Goal: Task Accomplishment & Management: Use online tool/utility

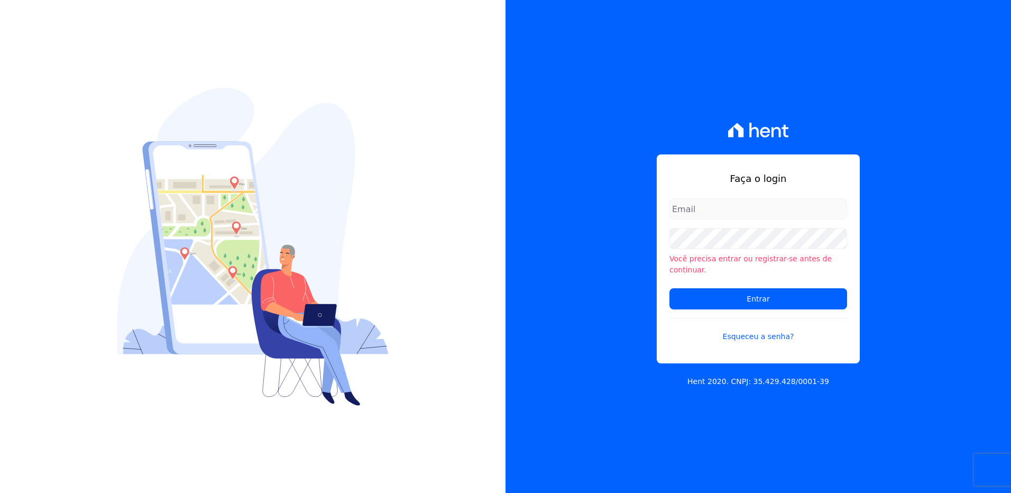
click at [700, 214] on input "email" at bounding box center [759, 208] width 178 height 21
type input "monica.kurose@e-arke.com"
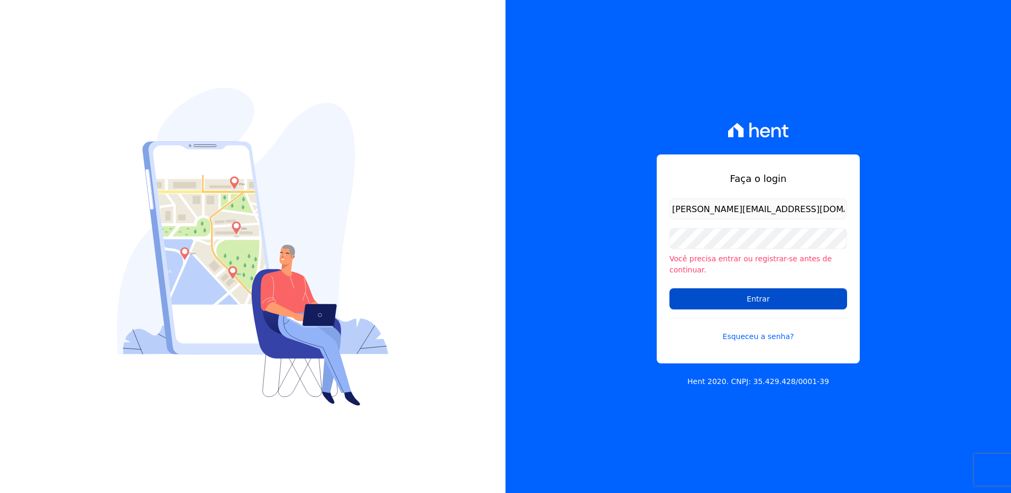
click at [724, 292] on input "Entrar" at bounding box center [759, 298] width 178 height 21
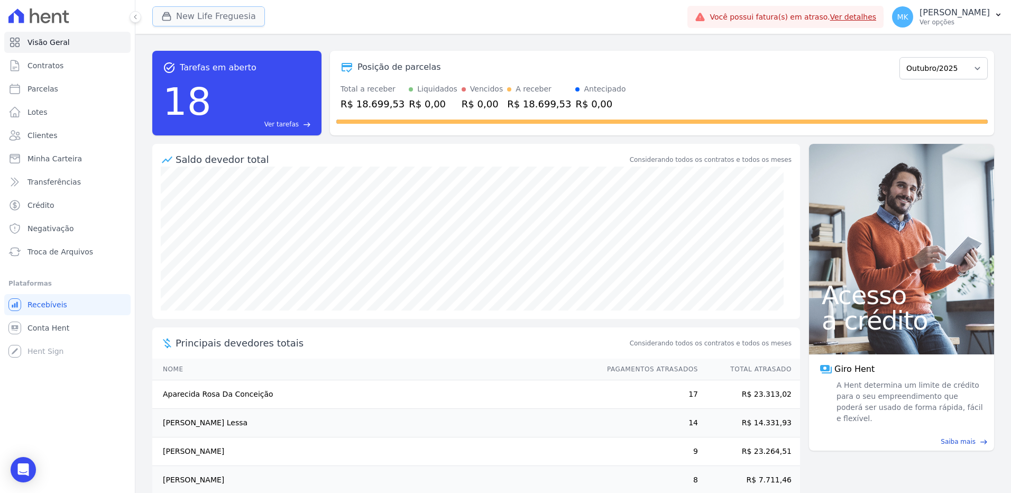
click at [196, 11] on button "New Life Freguesia" at bounding box center [208, 16] width 113 height 20
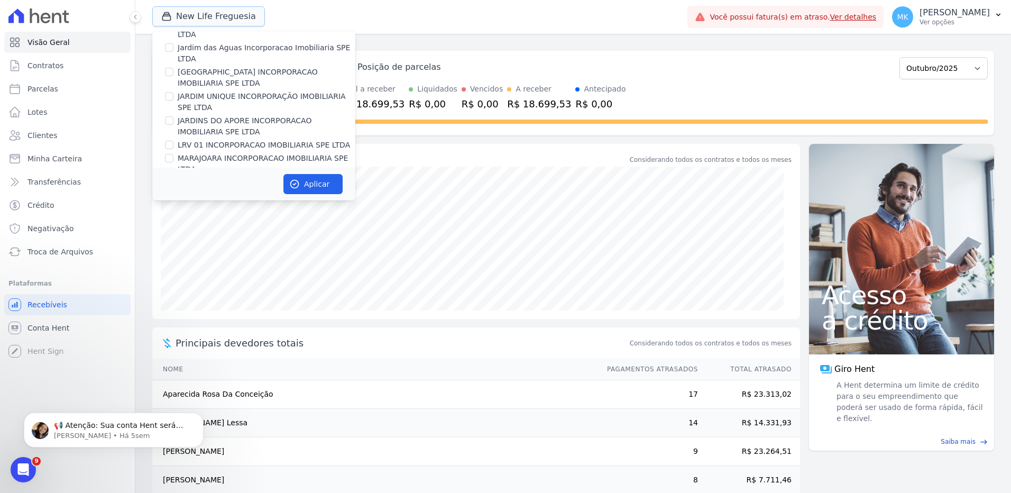
scroll to position [967, 0]
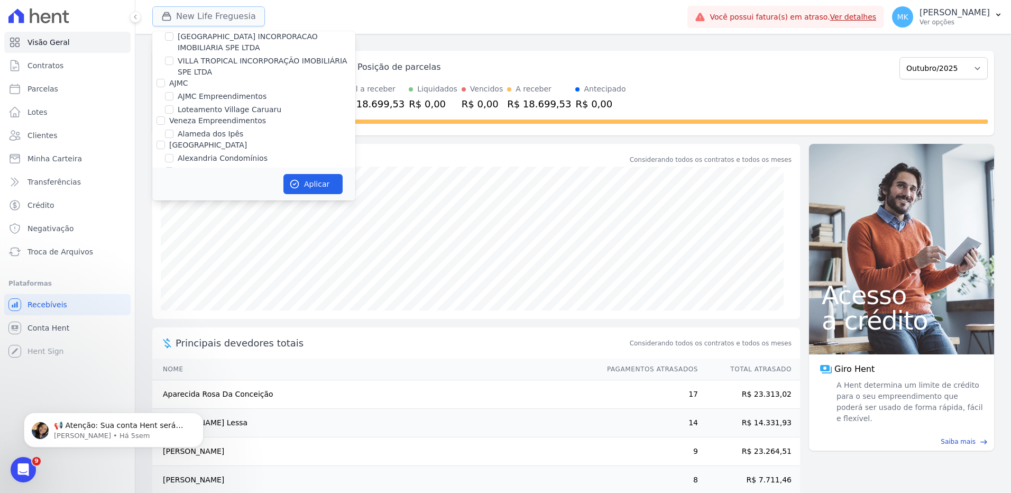
click at [231, 13] on button "New Life Freguesia" at bounding box center [208, 16] width 113 height 20
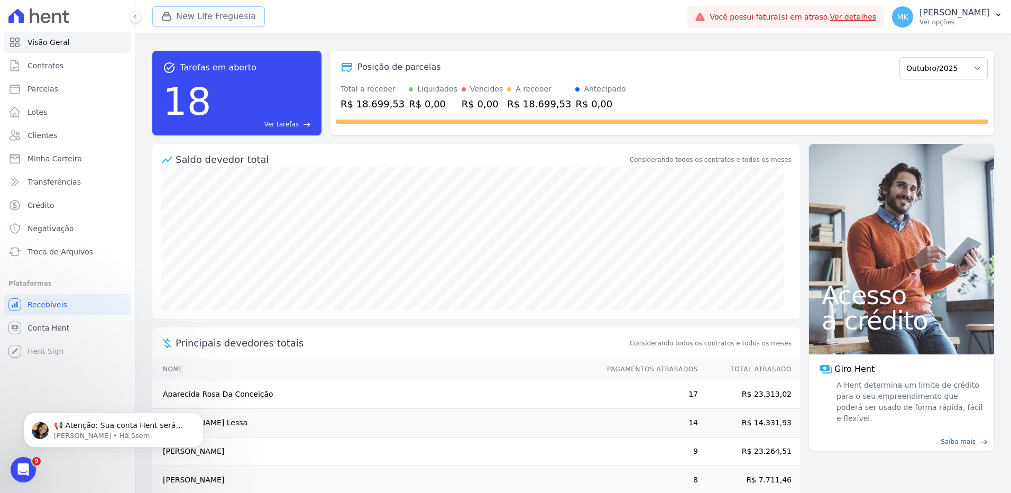
click at [217, 13] on button "New Life Freguesia" at bounding box center [208, 16] width 113 height 20
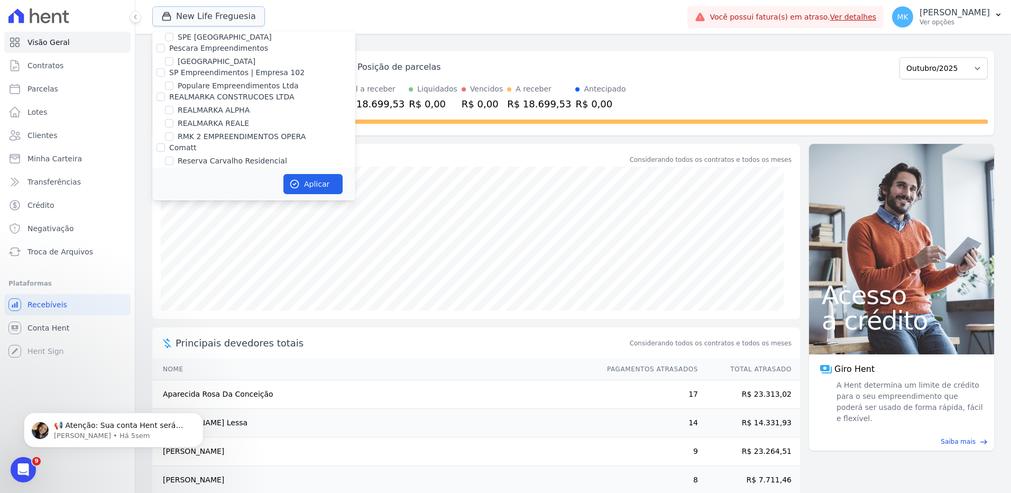
scroll to position [4735, 0]
click at [161, 195] on input "Reserva Vale dos Ipes Empreendimento" at bounding box center [161, 199] width 8 height 8
checkbox input "true"
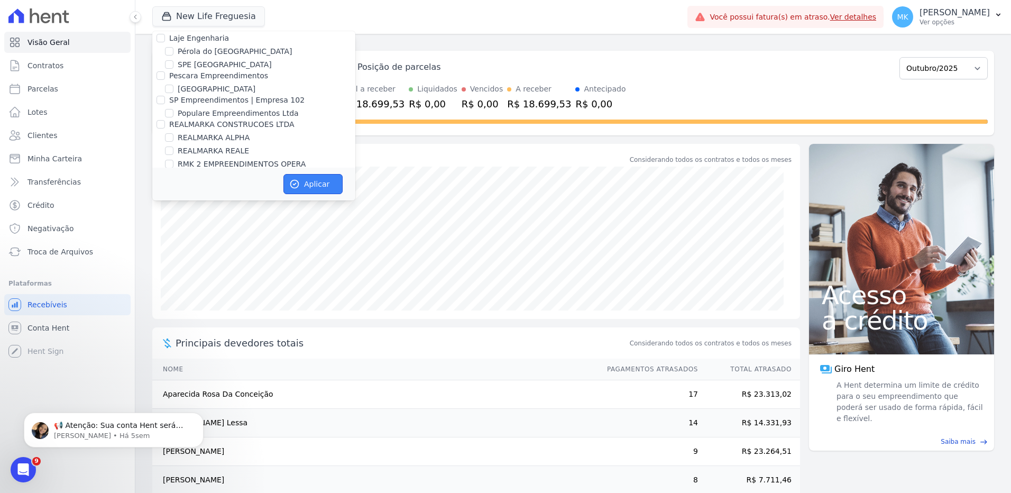
click at [336, 184] on button "Aplicar" at bounding box center [313, 184] width 59 height 20
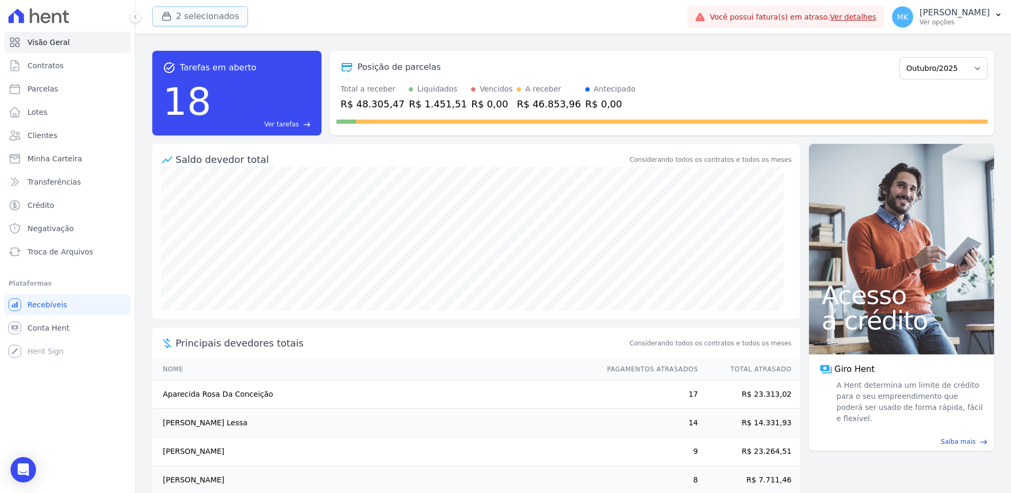
click at [203, 19] on button "2 selecionados" at bounding box center [200, 16] width 96 height 20
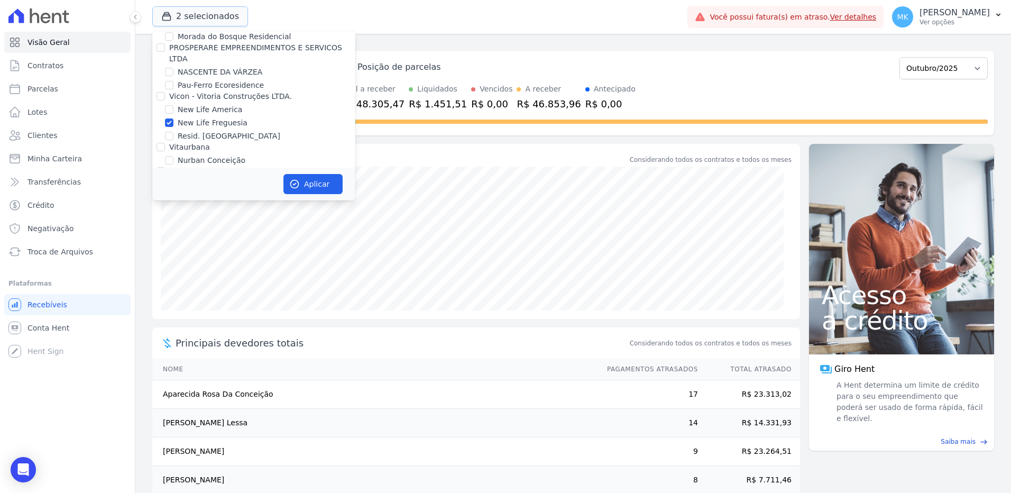
scroll to position [4172, 0]
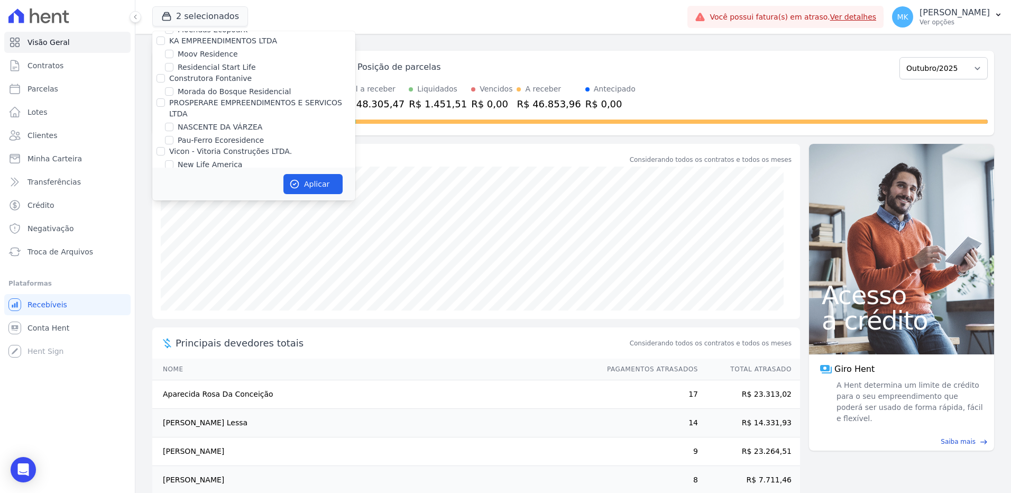
click at [168, 173] on input "New Life Freguesia" at bounding box center [169, 177] width 8 height 8
checkbox input "false"
click at [306, 180] on button "Aplicar" at bounding box center [313, 184] width 59 height 20
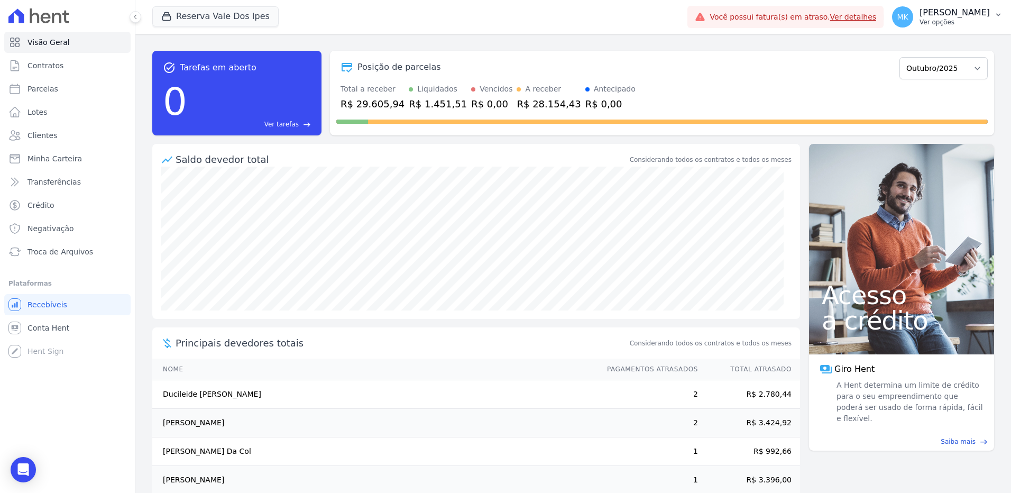
click at [991, 13] on button "MK Monica Kurose Ver opções" at bounding box center [947, 17] width 127 height 30
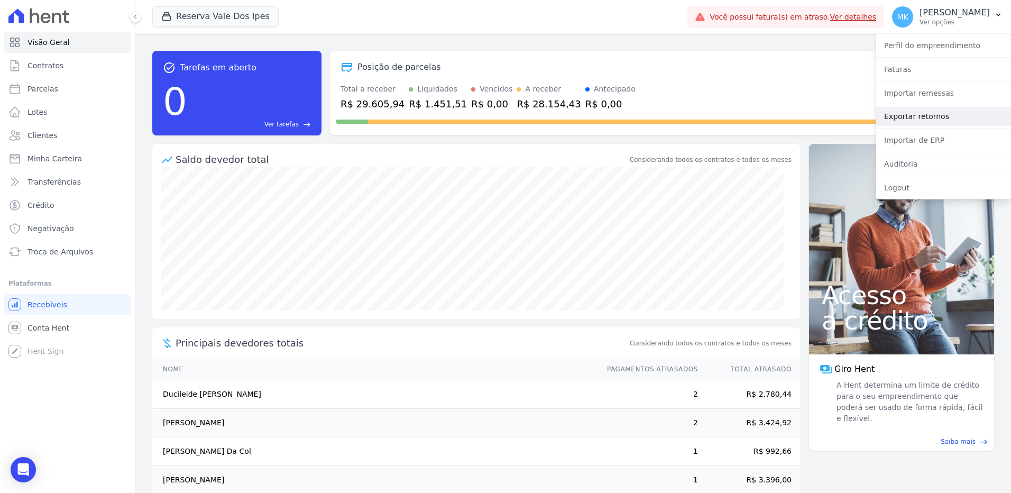
click at [897, 115] on link "Exportar retornos" at bounding box center [943, 116] width 135 height 19
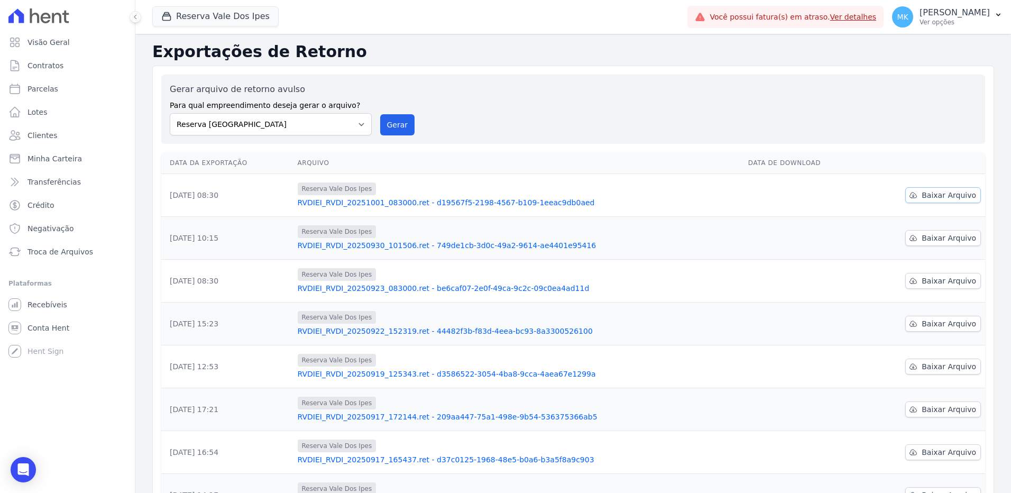
click at [951, 194] on span "Baixar Arquivo" at bounding box center [949, 195] width 54 height 11
click at [208, 18] on button "Reserva Vale Dos Ipes" at bounding box center [215, 16] width 126 height 20
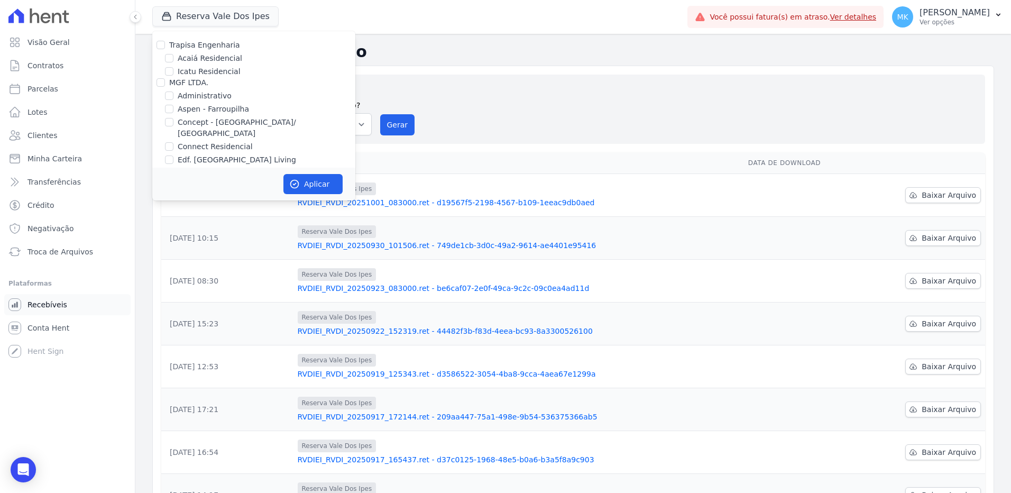
click at [55, 307] on span "Recebíveis" at bounding box center [48, 304] width 40 height 11
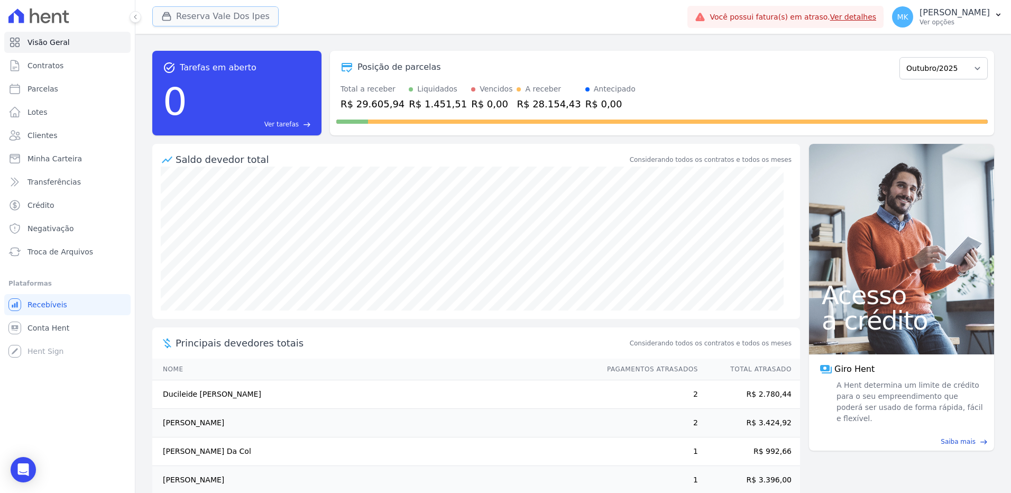
click at [237, 11] on button "Reserva Vale Dos Ipes" at bounding box center [215, 16] width 126 height 20
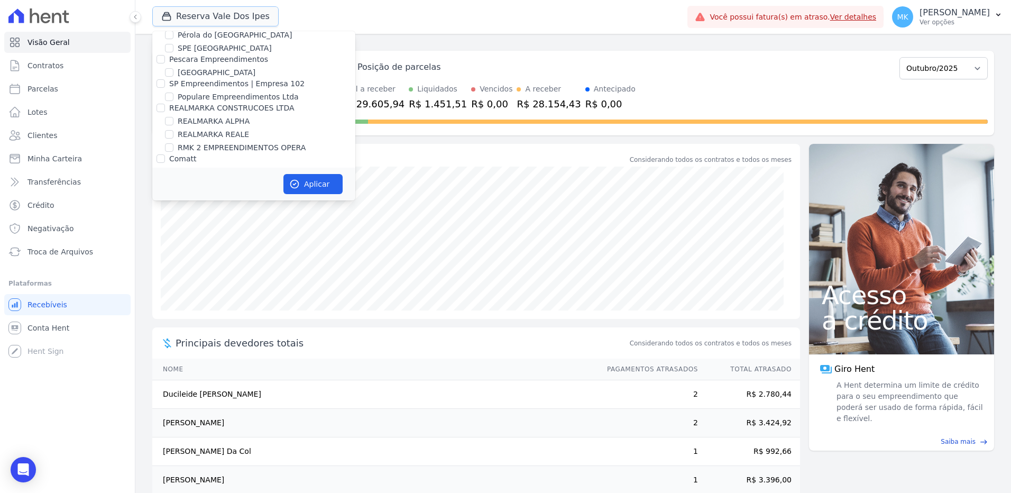
scroll to position [4724, 0]
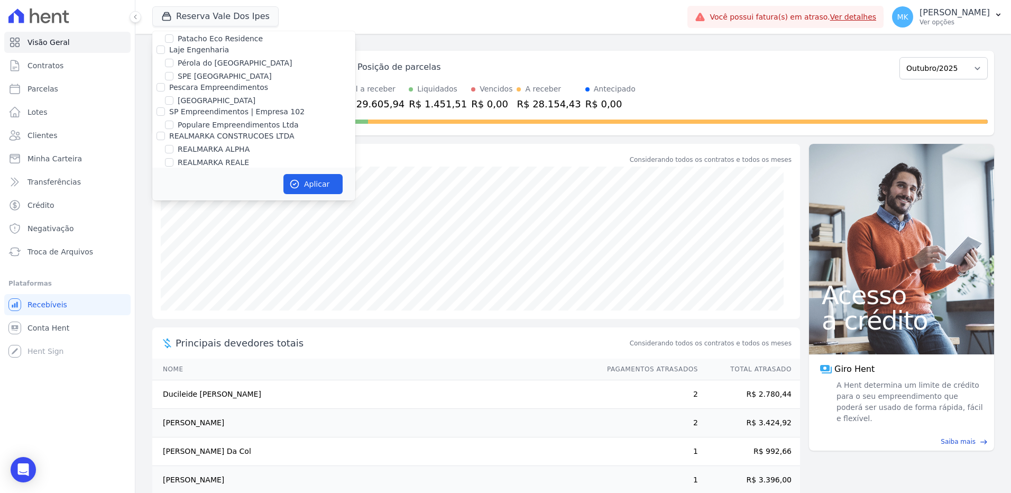
click at [161, 207] on input "Reserva Vale dos Ipes Empreendimento" at bounding box center [161, 211] width 8 height 8
checkbox input "false"
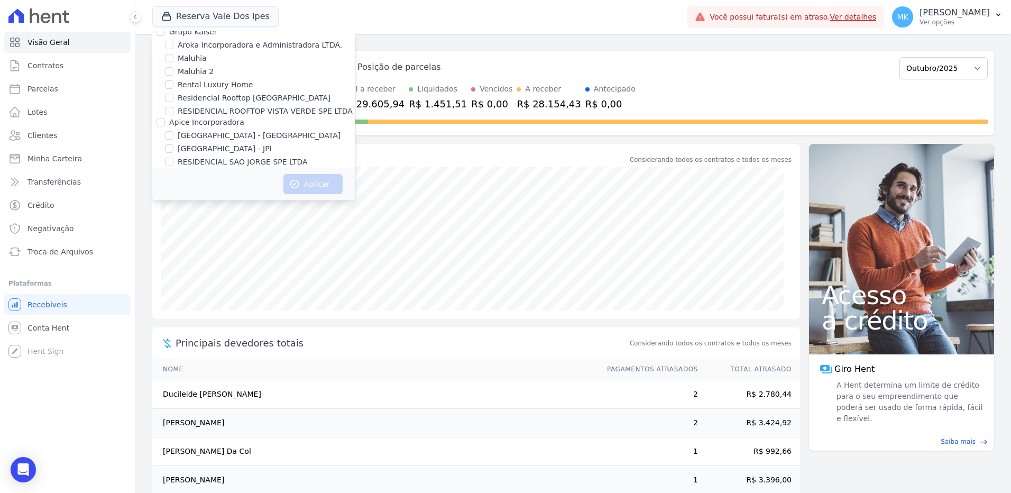
scroll to position [2965, 0]
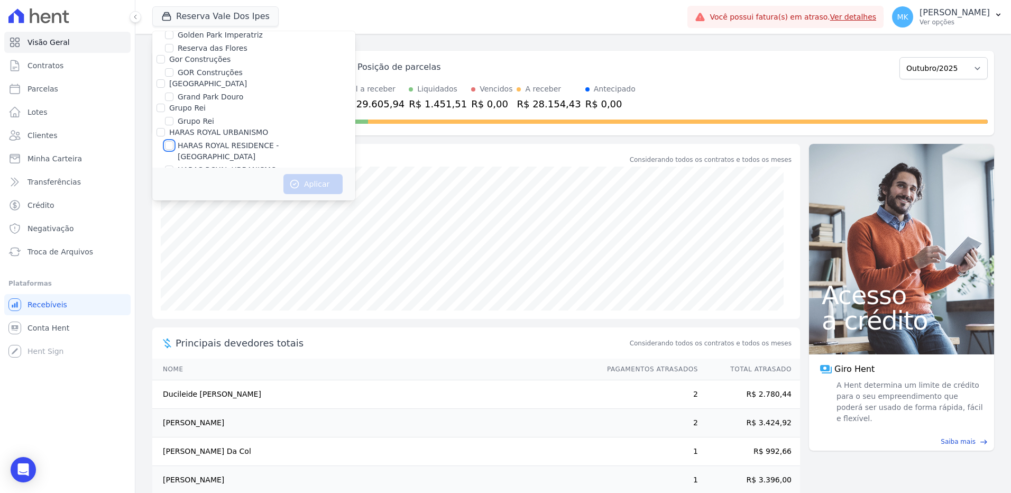
click at [169, 141] on input "HARAS ROYAL RESIDENCE - [GEOGRAPHIC_DATA]" at bounding box center [169, 145] width 8 height 8
checkbox input "true"
click at [322, 186] on button "Aplicar" at bounding box center [313, 184] width 59 height 20
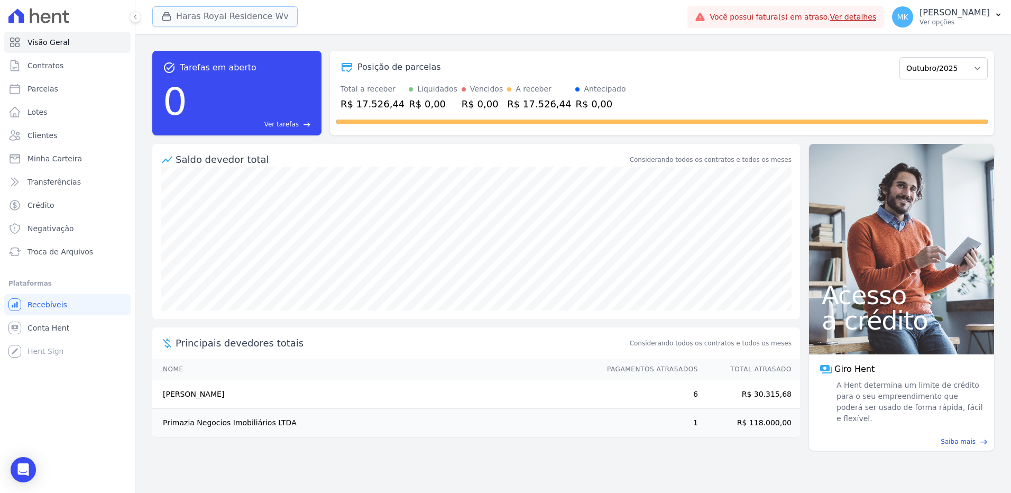
click at [215, 15] on button "Haras Royal Residence Wv" at bounding box center [224, 16] width 145 height 20
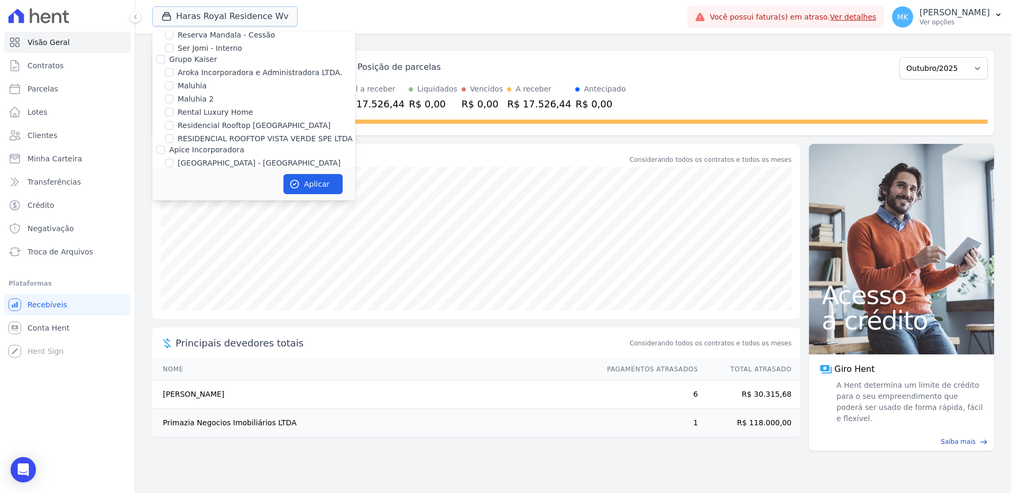
scroll to position [1520, 0]
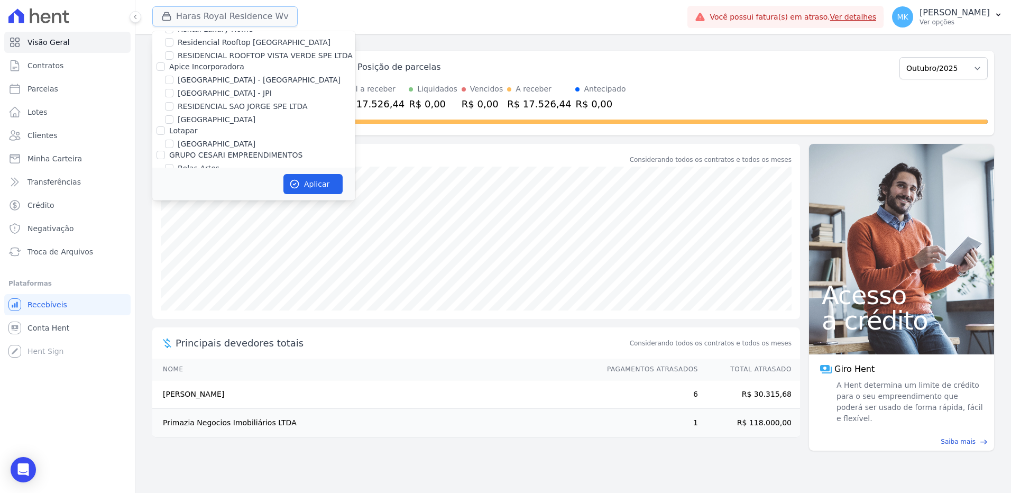
click at [254, 14] on button "Haras Royal Residence Wv" at bounding box center [224, 16] width 145 height 20
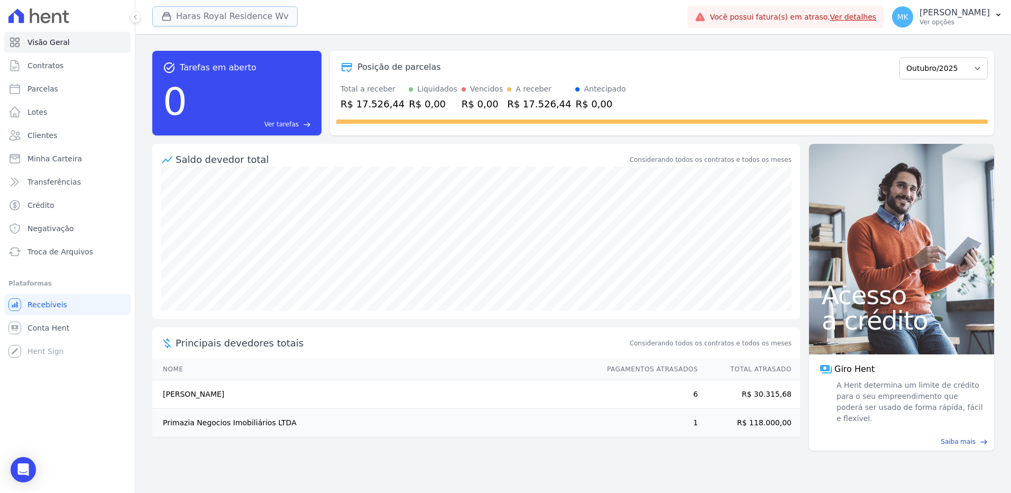
click at [260, 14] on button "Haras Royal Residence Wv" at bounding box center [224, 16] width 145 height 20
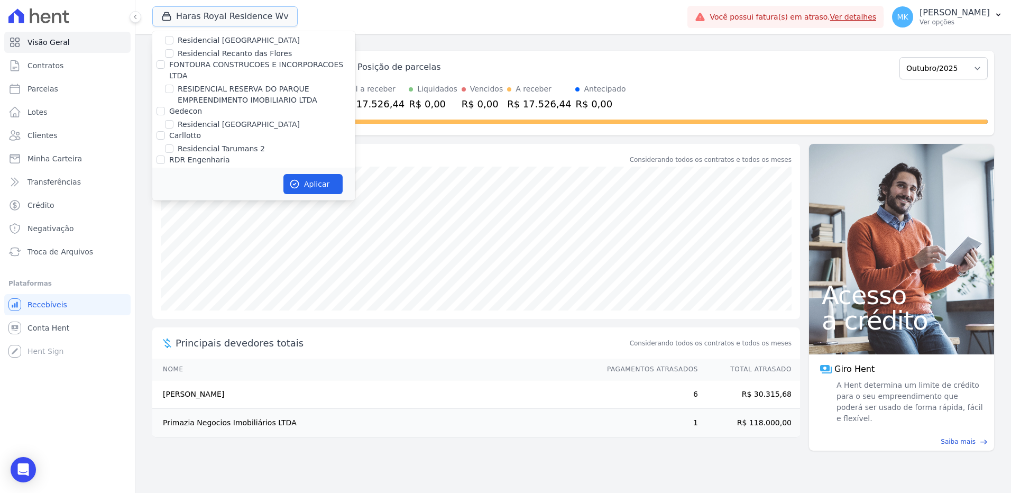
scroll to position [5123, 0]
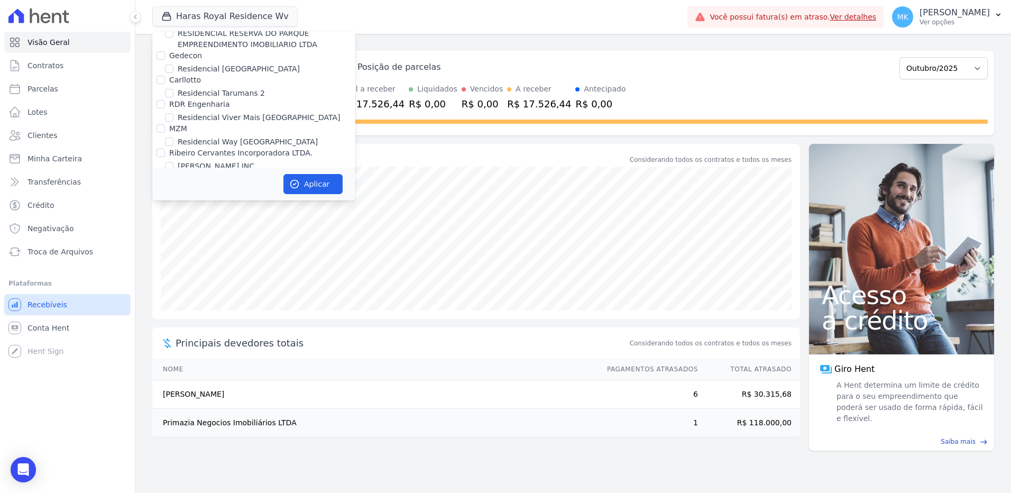
click at [58, 306] on span "Recebíveis" at bounding box center [48, 304] width 40 height 11
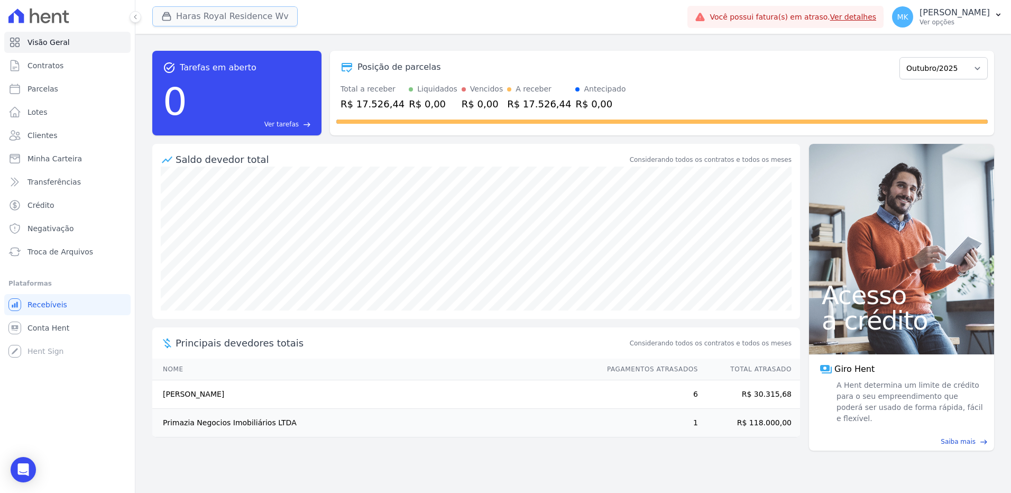
click at [234, 11] on button "Haras Royal Residence Wv" at bounding box center [224, 16] width 145 height 20
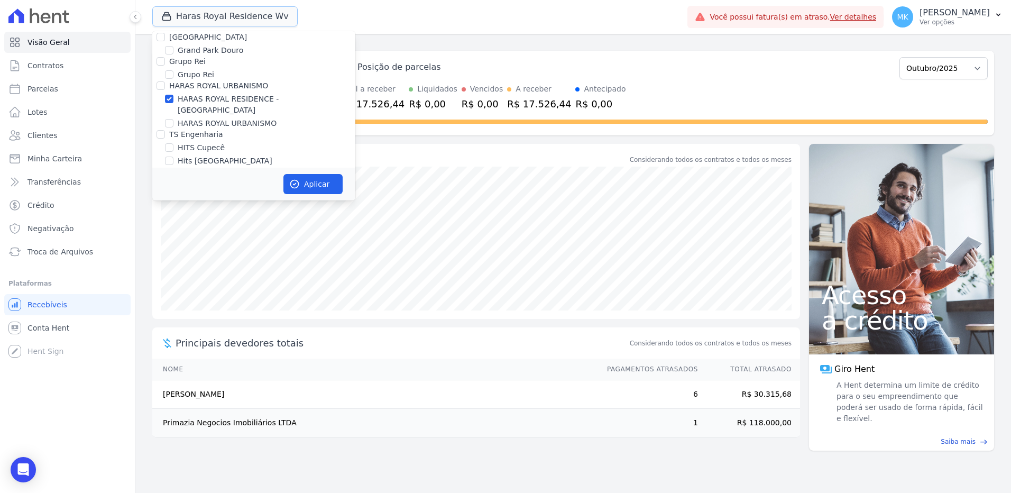
scroll to position [2928, 0]
click at [167, 178] on input "HARAS ROYAL RESIDENCE - [GEOGRAPHIC_DATA]" at bounding box center [169, 182] width 8 height 8
checkbox input "false"
click at [169, 202] on input "HARAS ROYAL URBANISMO" at bounding box center [169, 206] width 8 height 8
checkbox input "true"
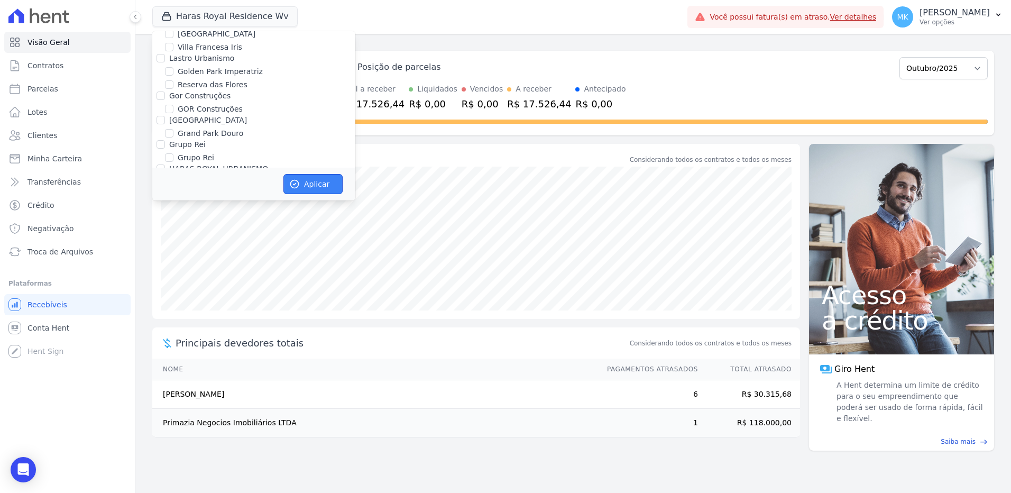
click at [319, 182] on button "Aplicar" at bounding box center [313, 184] width 59 height 20
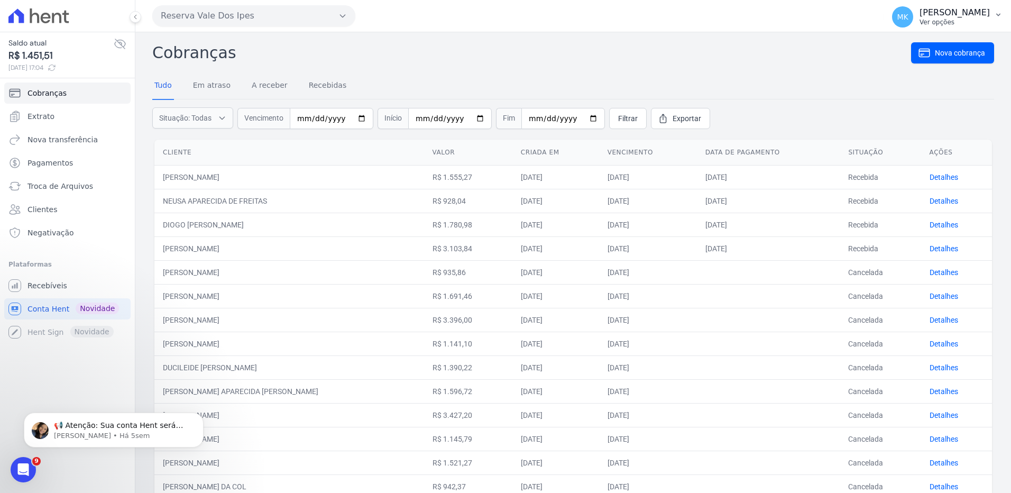
click at [962, 15] on p "Monica Kurose" at bounding box center [955, 12] width 70 height 11
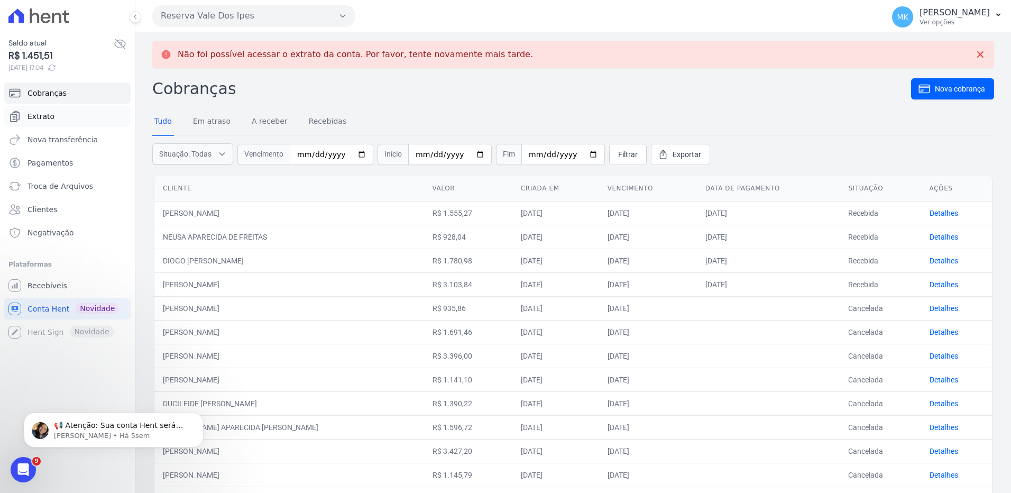
click at [40, 111] on link "Extrato" at bounding box center [67, 116] width 126 height 21
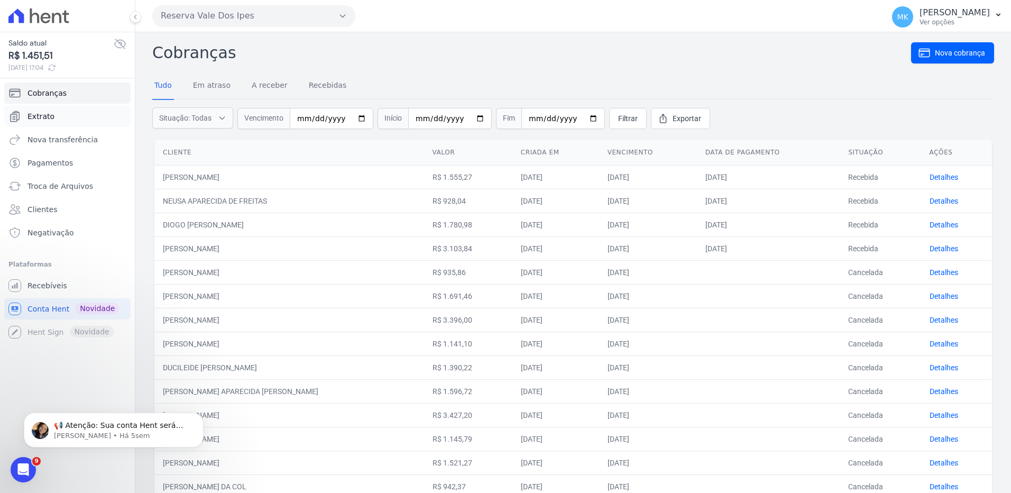
click at [50, 116] on span "Extrato" at bounding box center [41, 116] width 27 height 11
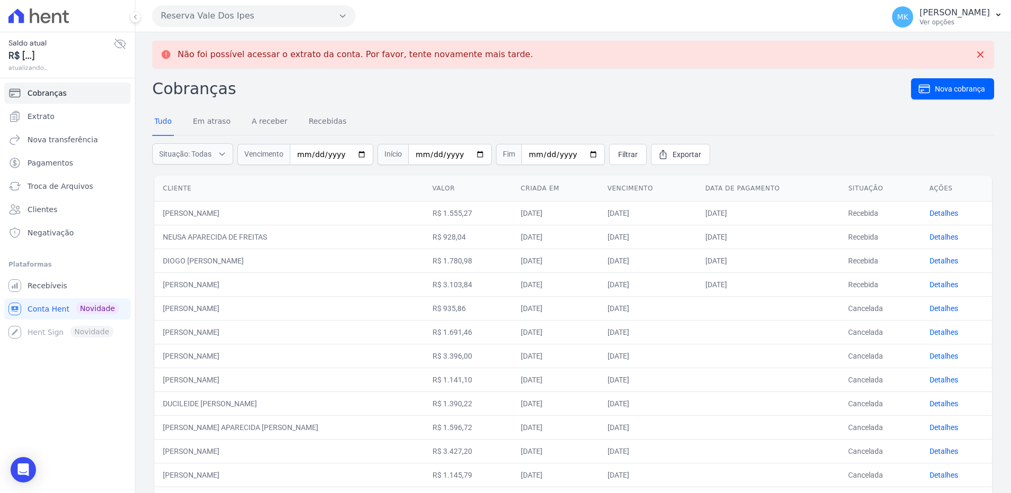
click at [48, 115] on span "Extrato" at bounding box center [41, 116] width 27 height 11
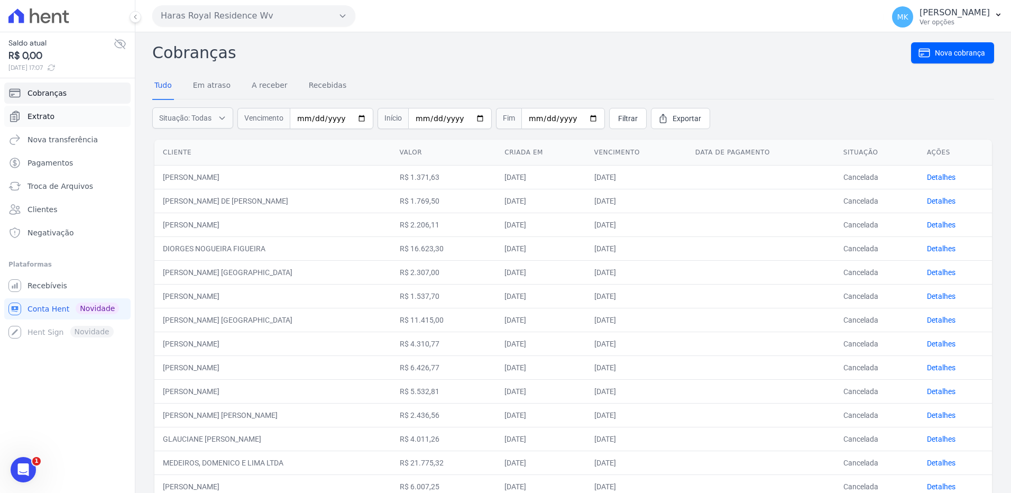
click at [42, 111] on link "Extrato" at bounding box center [67, 116] width 126 height 21
click at [44, 115] on span "Extrato" at bounding box center [41, 116] width 27 height 11
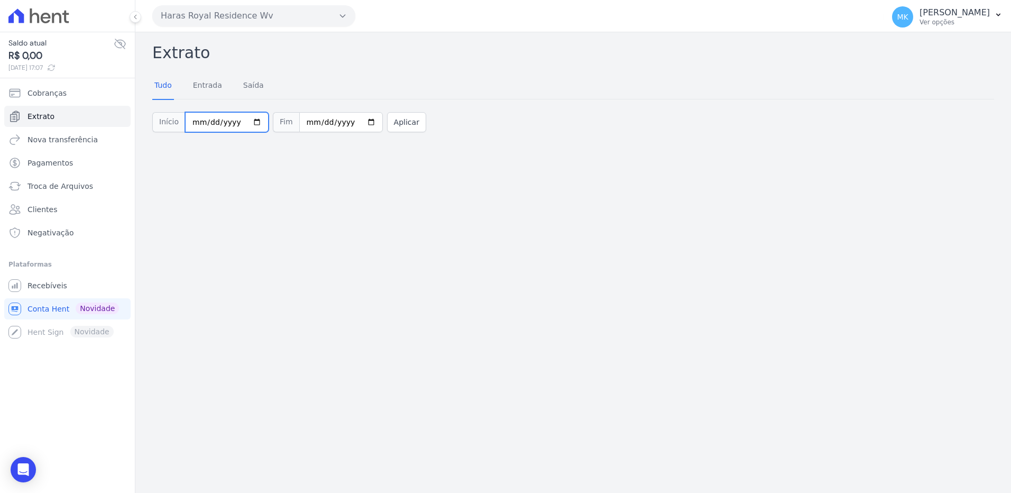
click at [247, 119] on input "[DATE]" at bounding box center [227, 122] width 84 height 20
type input "[DATE]"
click at [388, 123] on button "Aplicar" at bounding box center [406, 122] width 39 height 20
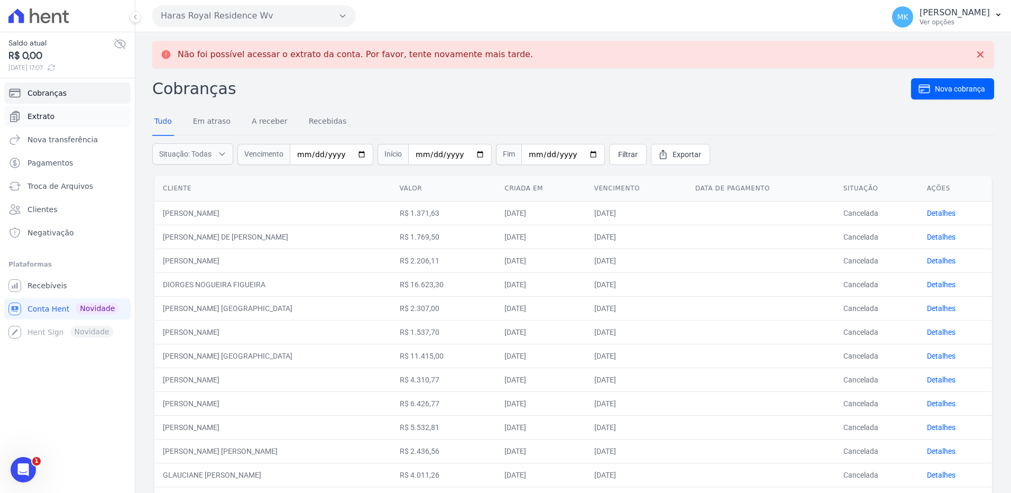
click at [49, 115] on span "Extrato" at bounding box center [41, 116] width 27 height 11
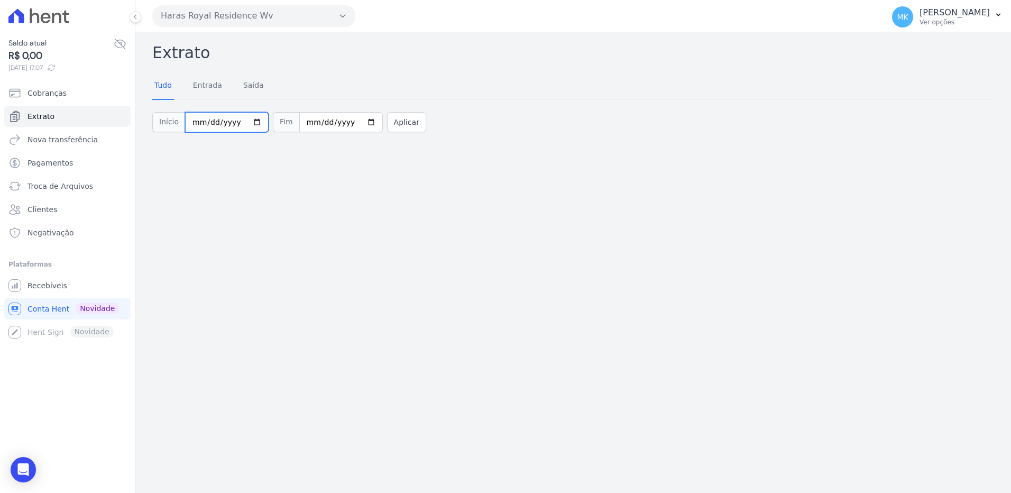
click at [248, 119] on input "[DATE]" at bounding box center [227, 122] width 84 height 20
type input "[DATE]"
click at [398, 120] on button "Aplicar" at bounding box center [406, 122] width 39 height 20
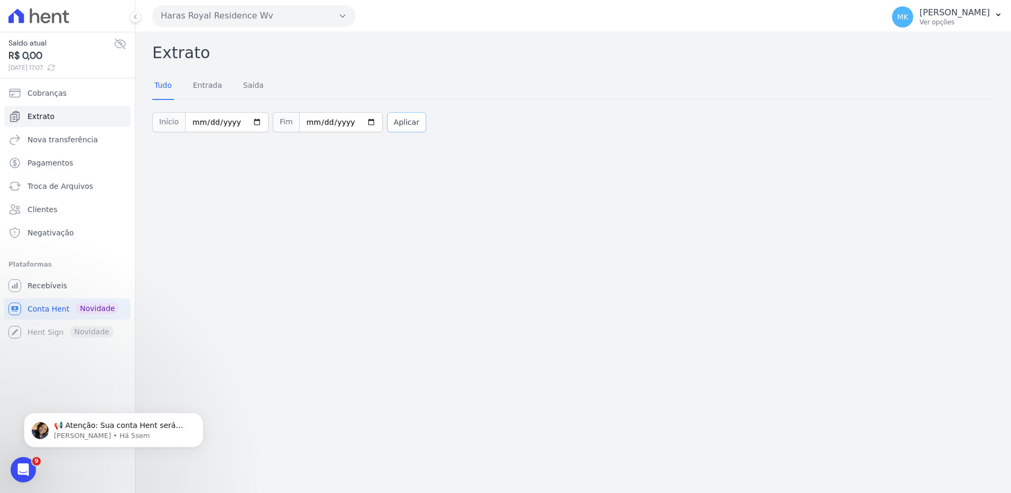
click at [395, 119] on button "Aplicar" at bounding box center [406, 122] width 39 height 20
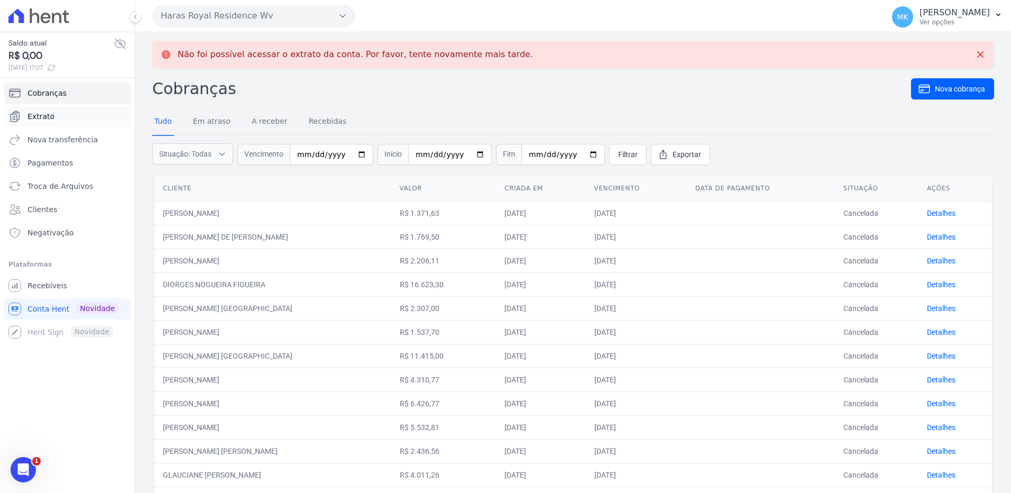
click at [43, 116] on span "Extrato" at bounding box center [41, 116] width 27 height 11
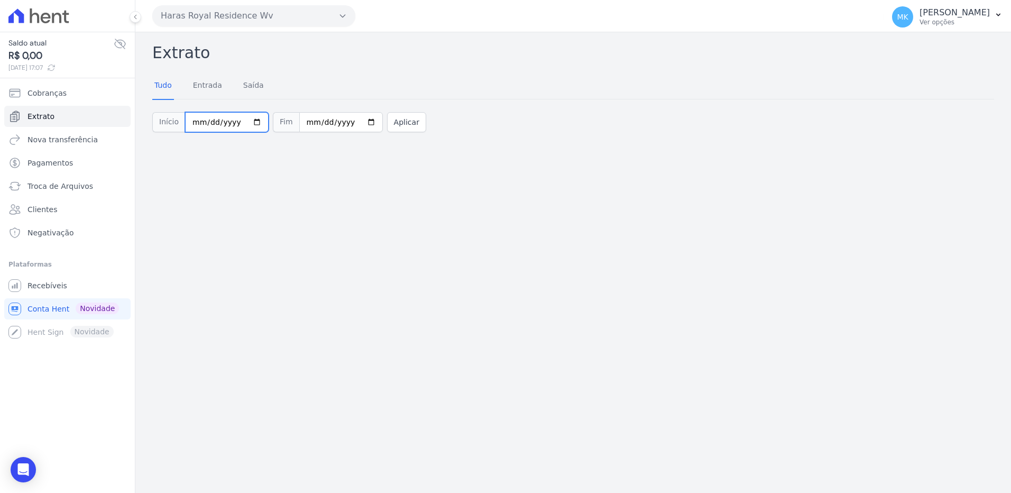
click at [243, 124] on input "2025-10-01" at bounding box center [227, 122] width 84 height 20
click at [251, 122] on input "2025-10-01" at bounding box center [227, 122] width 84 height 20
type input "2025-09-30"
click at [397, 121] on button "Aplicar" at bounding box center [406, 122] width 39 height 20
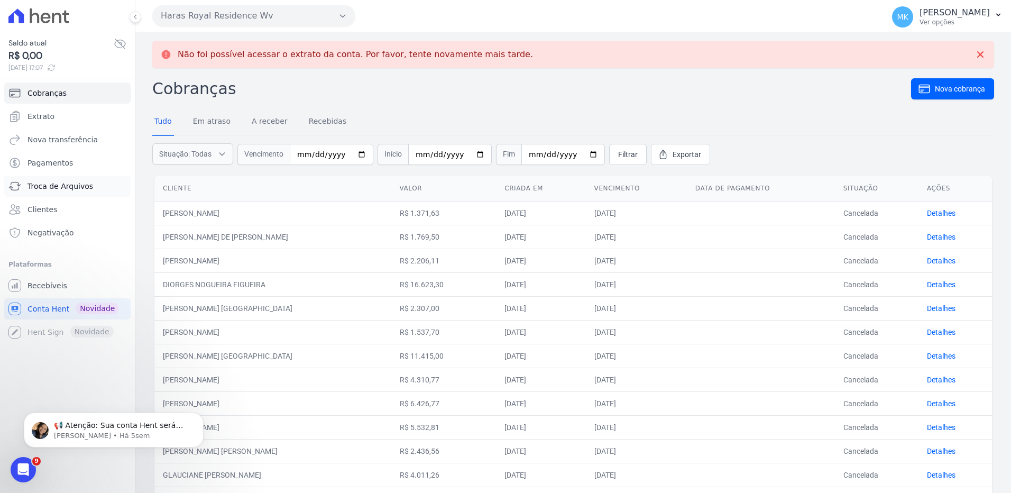
click at [70, 185] on span "Troca de Arquivos" at bounding box center [61, 186] width 66 height 11
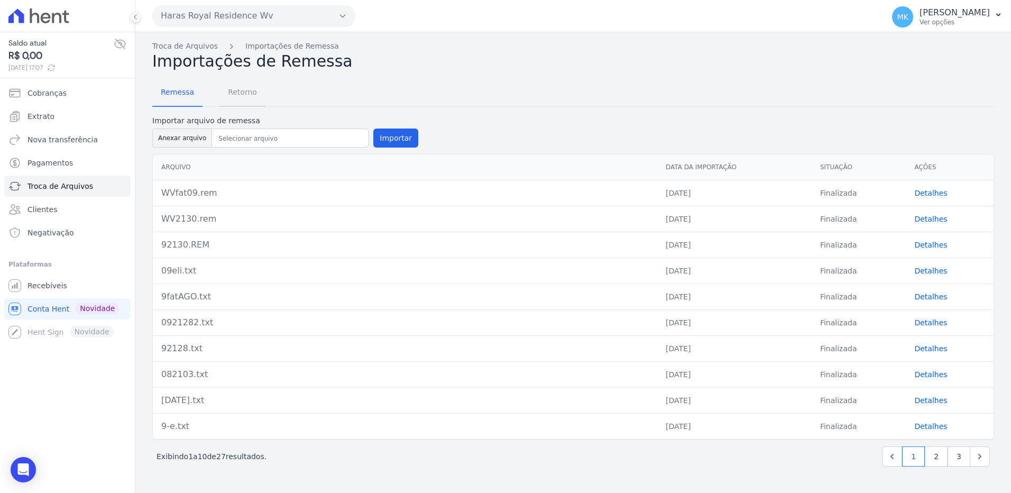
click at [240, 86] on span "Retorno" at bounding box center [243, 91] width 42 height 21
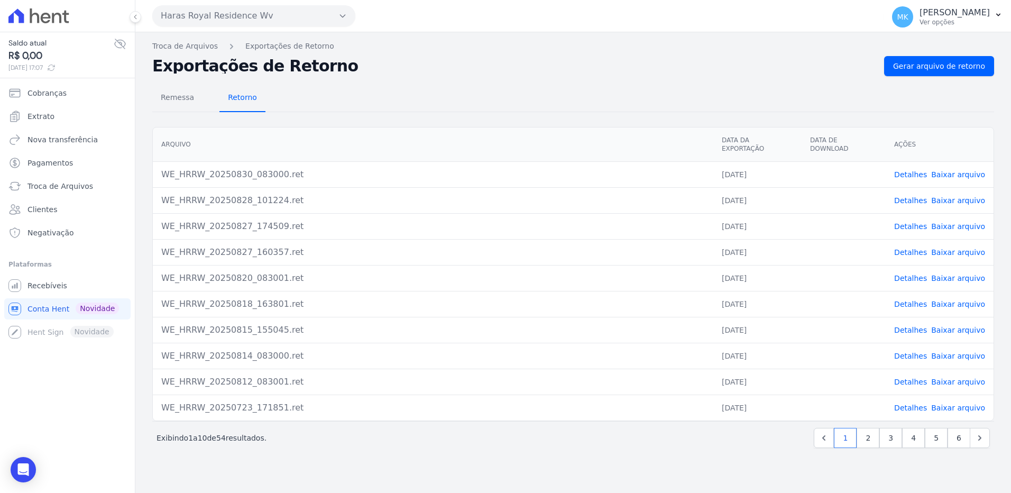
click at [234, 97] on span "Retorno" at bounding box center [243, 97] width 42 height 21
click at [277, 13] on button "Haras Royal Residence Wv" at bounding box center [253, 15] width 203 height 21
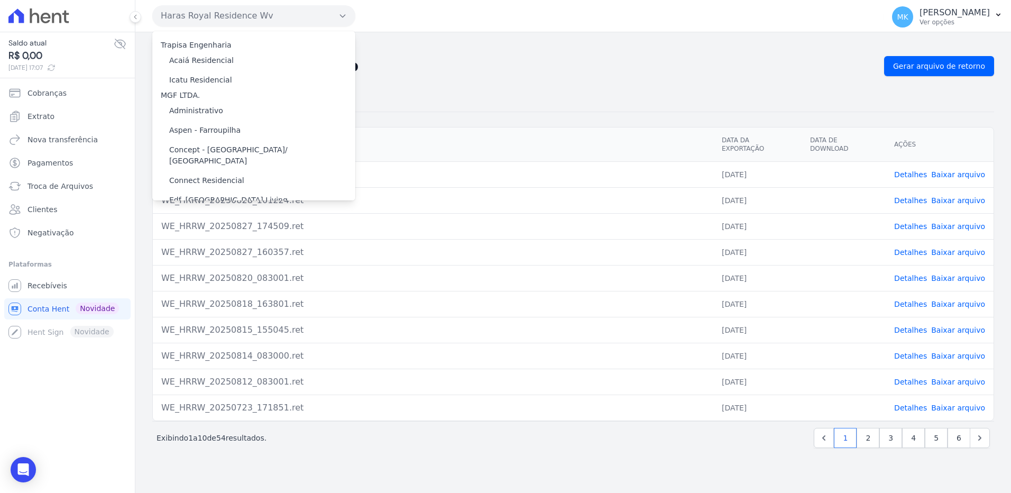
click at [531, 78] on div "Remessa Retorno Arquivo Data da Exportação Data de Download Ações WE_HRRW_20250…" at bounding box center [573, 267] width 842 height 382
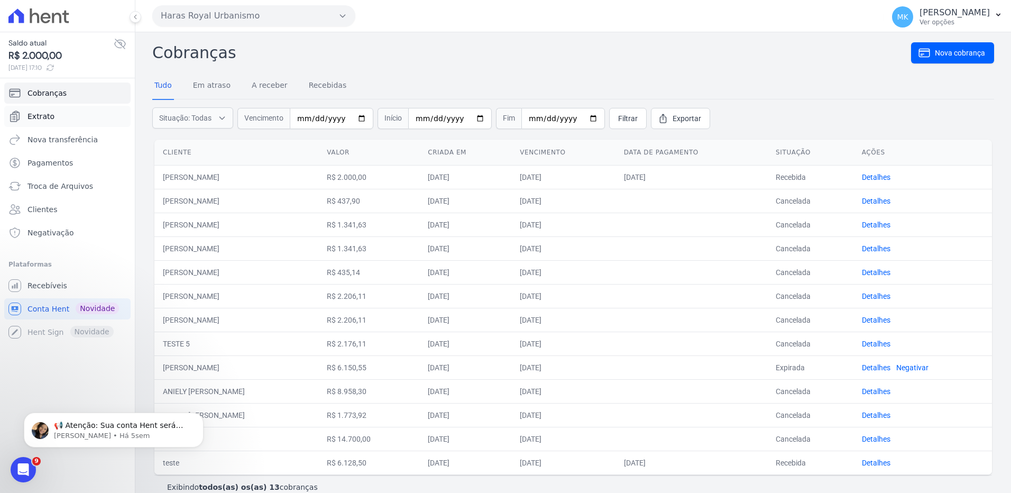
click at [57, 117] on link "Extrato" at bounding box center [67, 116] width 126 height 21
click at [57, 114] on link "Extrato" at bounding box center [67, 116] width 126 height 21
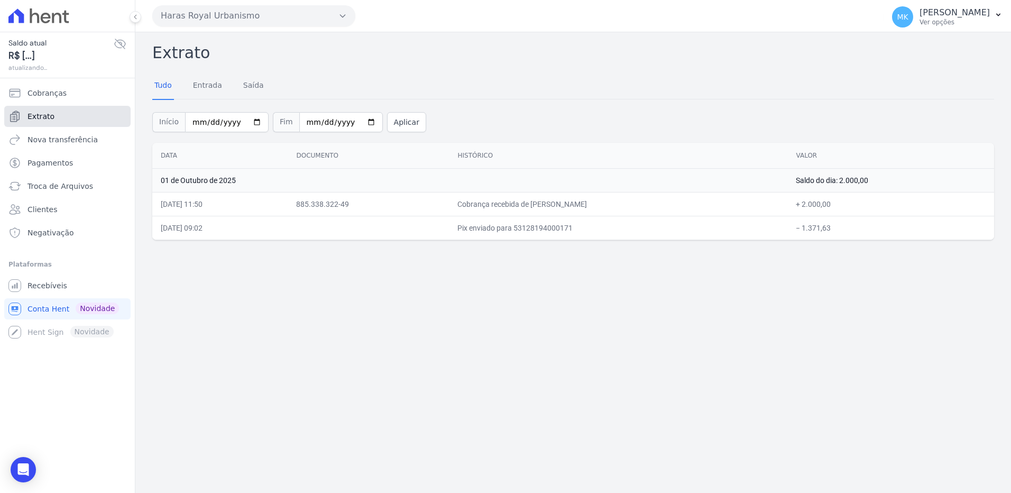
click at [47, 117] on span "Extrato" at bounding box center [41, 116] width 27 height 11
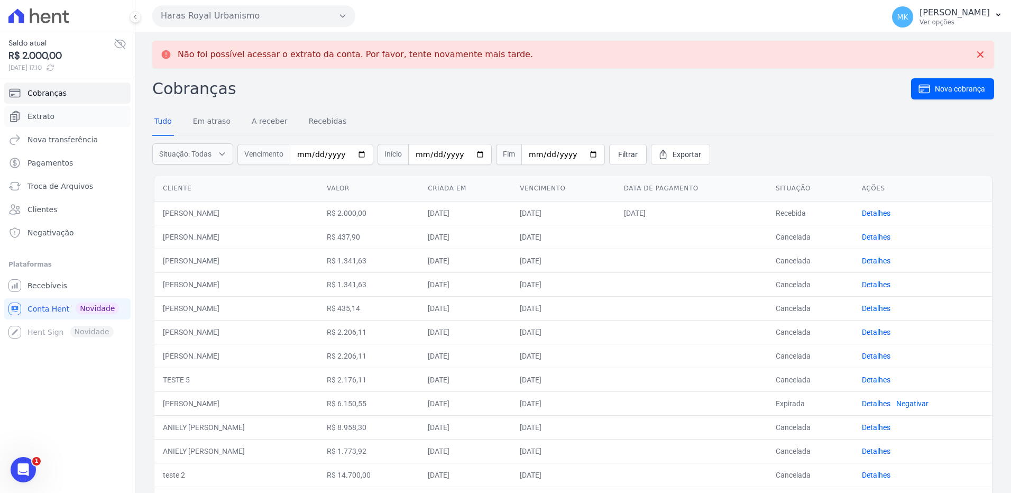
click at [46, 118] on span "Extrato" at bounding box center [41, 116] width 27 height 11
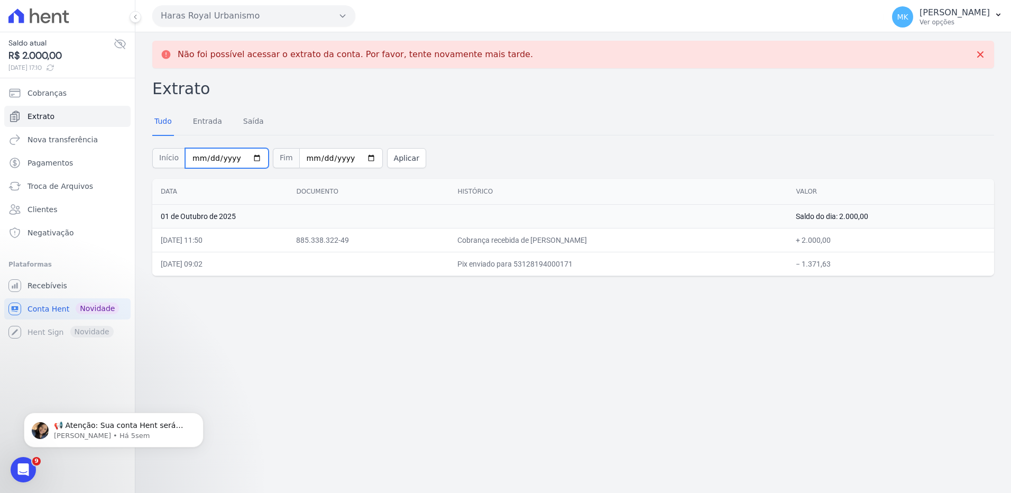
click at [250, 159] on input "[DATE]" at bounding box center [227, 158] width 84 height 20
type input "[DATE]"
click at [387, 157] on button "Aplicar" at bounding box center [406, 158] width 39 height 20
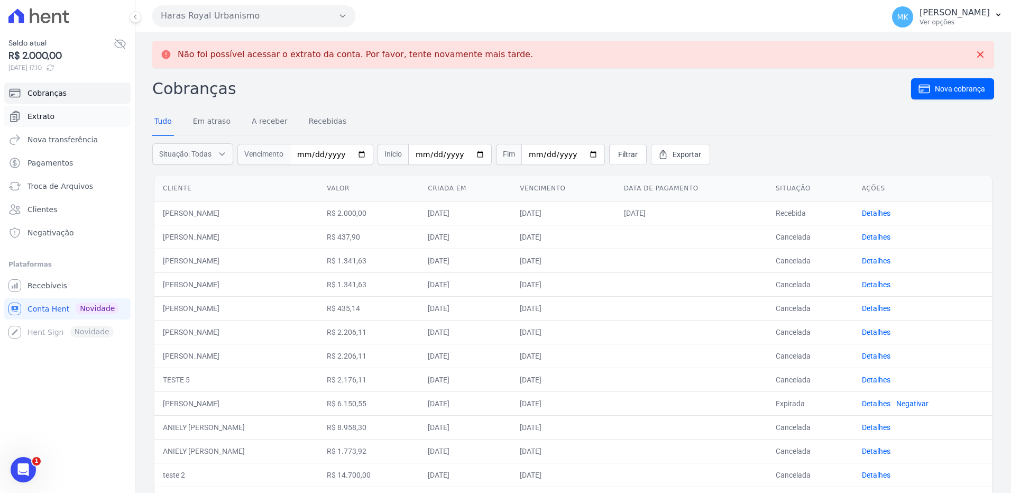
click at [45, 115] on span "Extrato" at bounding box center [41, 116] width 27 height 11
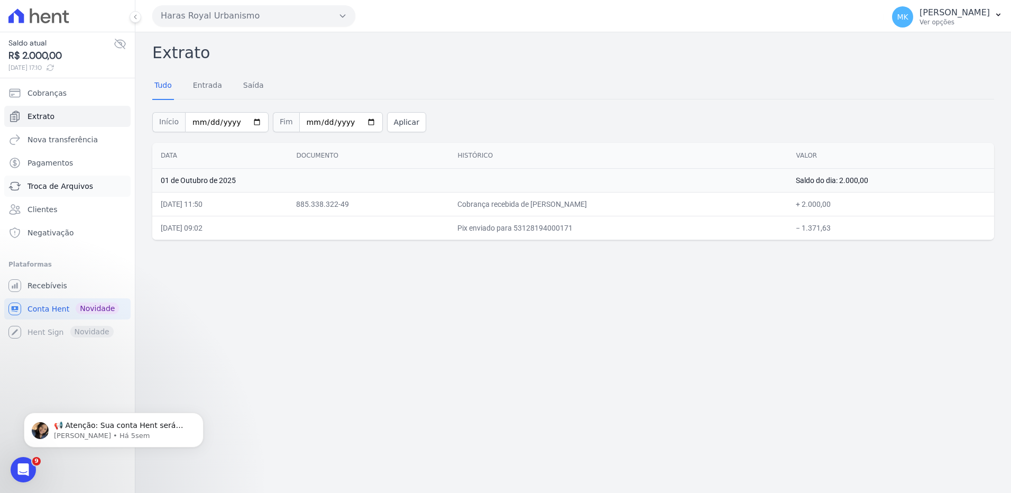
click at [71, 186] on span "Troca de Arquivos" at bounding box center [61, 186] width 66 height 11
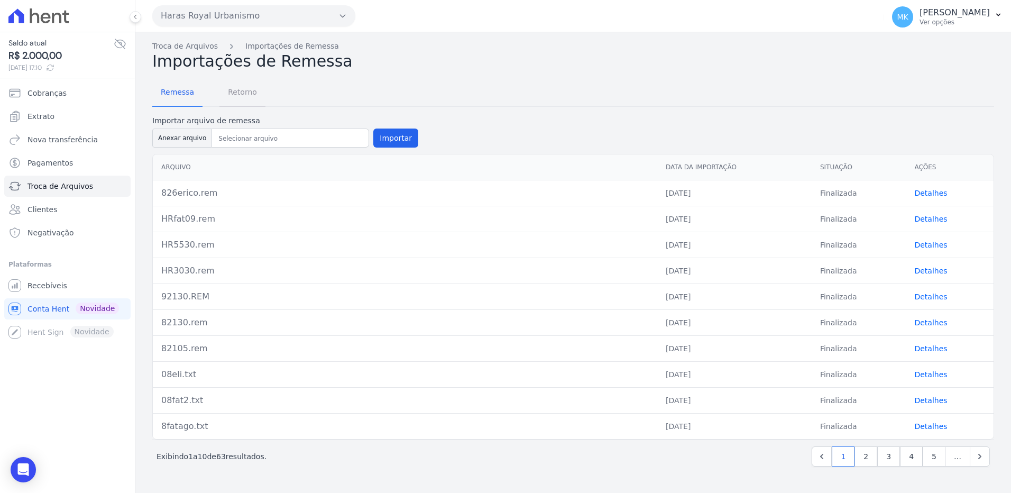
click at [247, 89] on span "Retorno" at bounding box center [243, 91] width 42 height 21
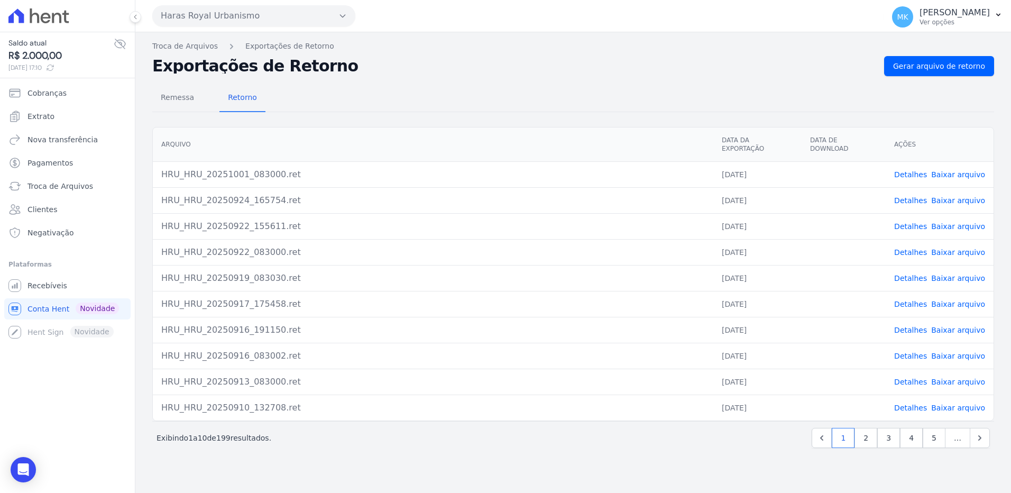
click at [972, 170] on link "Baixar arquivo" at bounding box center [958, 174] width 54 height 8
